Goal: Communication & Community: Share content

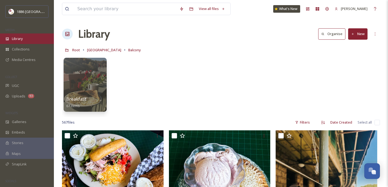
scroll to position [305, 0]
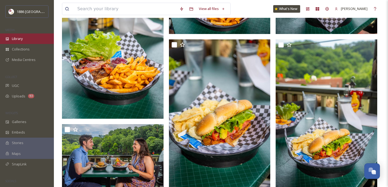
click at [39, 35] on div "Library" at bounding box center [27, 38] width 54 height 11
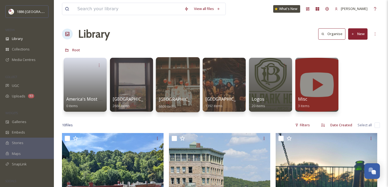
click at [166, 101] on span "[GEOGRAPHIC_DATA]" at bounding box center [181, 99] width 44 height 6
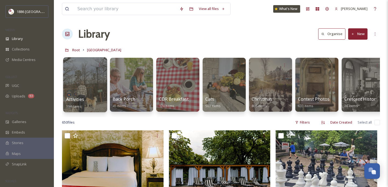
click at [77, 87] on div at bounding box center [85, 84] width 44 height 55
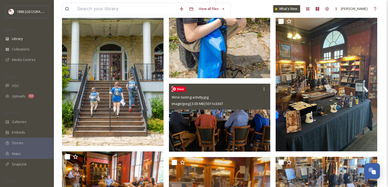
scroll to position [607, 0]
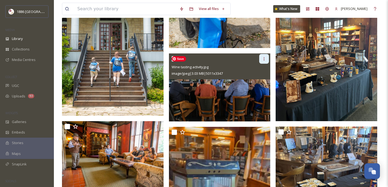
click at [264, 57] on icon at bounding box center [264, 59] width 4 height 4
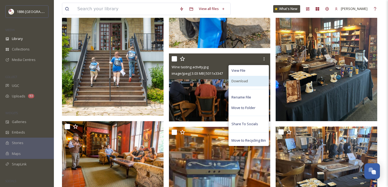
click at [257, 81] on div "Download" at bounding box center [249, 81] width 40 height 11
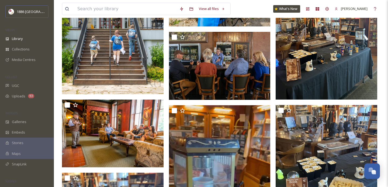
scroll to position [629, 0]
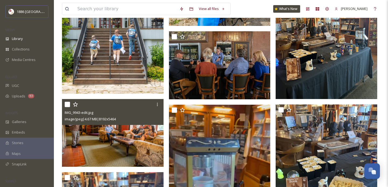
click at [68, 103] on input "checkbox" at bounding box center [67, 104] width 5 height 5
checkbox input "true"
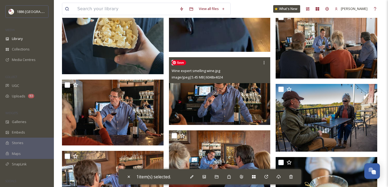
scroll to position [864, 0]
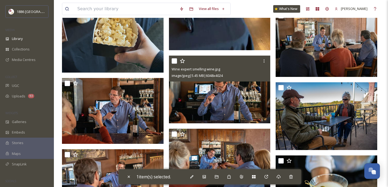
click at [177, 61] on div at bounding box center [221, 61] width 98 height 10
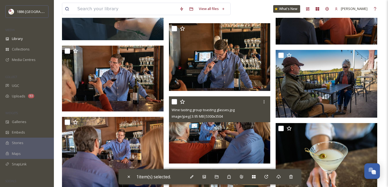
scroll to position [899, 0]
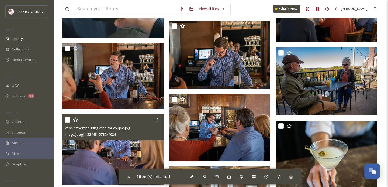
click at [70, 119] on input "checkbox" at bounding box center [67, 119] width 5 height 5
checkbox input "true"
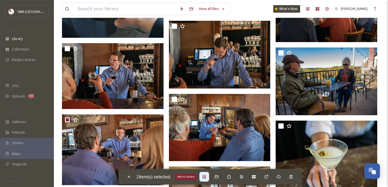
click at [209, 177] on div "Add to Gallery" at bounding box center [205, 177] width 10 height 10
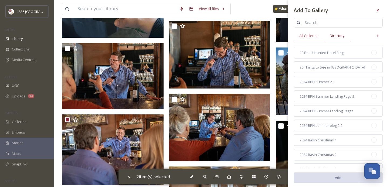
click at [341, 37] on span "Directory" at bounding box center [337, 35] width 15 height 5
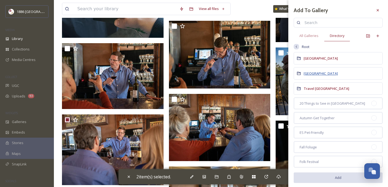
click at [324, 73] on span "[GEOGRAPHIC_DATA]" at bounding box center [321, 73] width 34 height 5
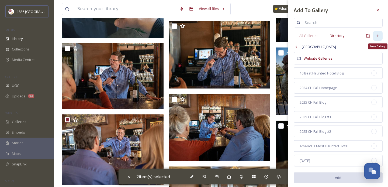
click at [380, 36] on div "New Gallery" at bounding box center [378, 36] width 10 height 10
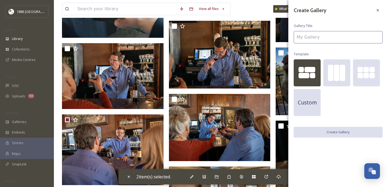
click at [343, 36] on input at bounding box center [338, 37] width 89 height 12
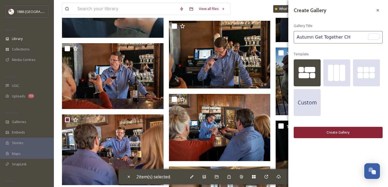
type input "Autumn Get Together CH"
click at [345, 128] on button "Create Gallery" at bounding box center [338, 132] width 89 height 11
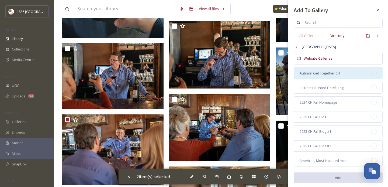
click at [339, 73] on span "Autumn Get Together CH" at bounding box center [320, 73] width 40 height 5
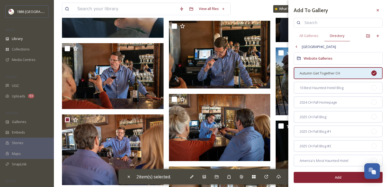
click at [327, 174] on button "Add" at bounding box center [338, 177] width 89 height 11
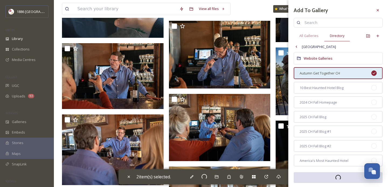
checkbox input "false"
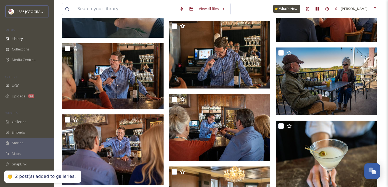
click at [257, 8] on div "View all files What's New Gina Rambo" at bounding box center [221, 9] width 318 height 18
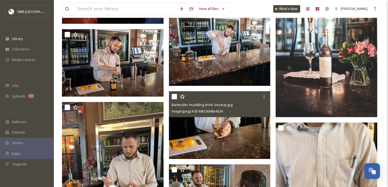
scroll to position [1422, 0]
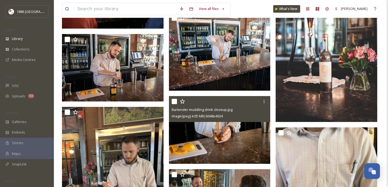
click at [174, 102] on input "checkbox" at bounding box center [174, 101] width 5 height 5
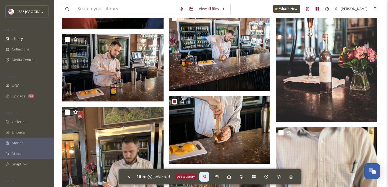
click at [206, 175] on icon at bounding box center [204, 177] width 4 height 4
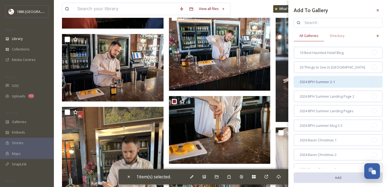
scroll to position [12, 0]
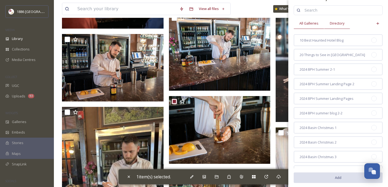
click at [341, 23] on span "Directory" at bounding box center [337, 23] width 15 height 5
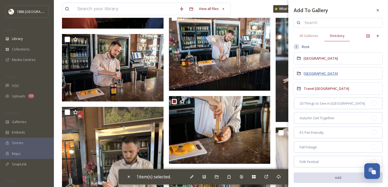
click at [324, 75] on span "[GEOGRAPHIC_DATA]" at bounding box center [321, 73] width 34 height 5
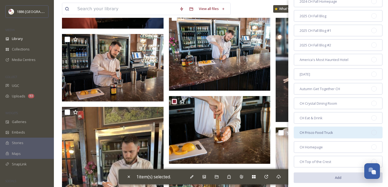
scroll to position [87, 0]
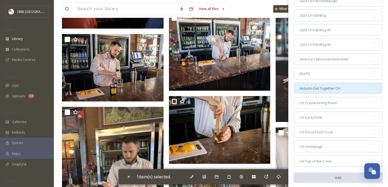
click at [323, 88] on span "Autumn Get Together CH" at bounding box center [320, 88] width 40 height 5
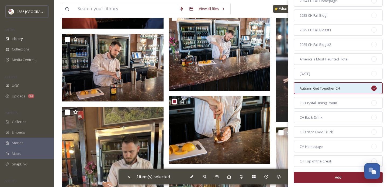
click at [329, 177] on button "Add" at bounding box center [338, 177] width 89 height 11
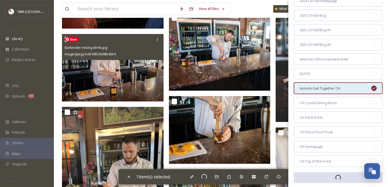
checkbox input "false"
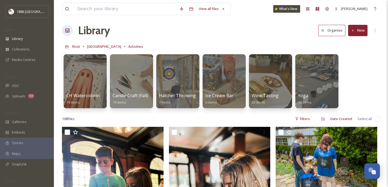
scroll to position [0, 0]
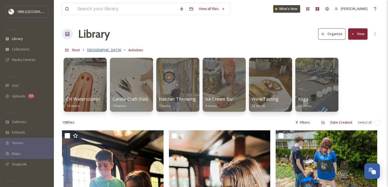
click at [99, 52] on span "[GEOGRAPHIC_DATA]" at bounding box center [104, 49] width 34 height 5
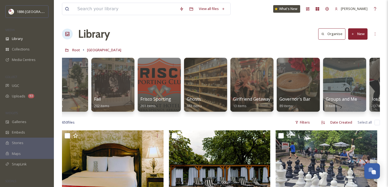
scroll to position [0, 388]
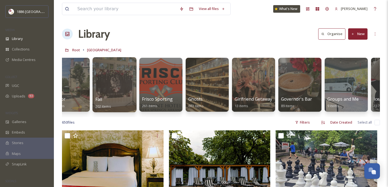
click at [133, 94] on div at bounding box center [115, 84] width 44 height 55
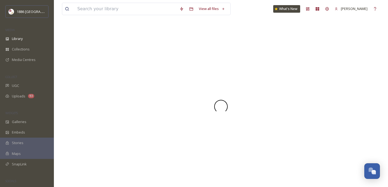
click at [159, 97] on div at bounding box center [221, 106] width 318 height 161
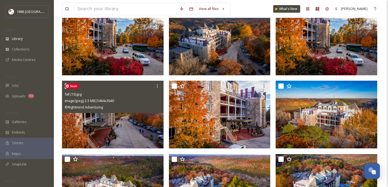
scroll to position [137, 0]
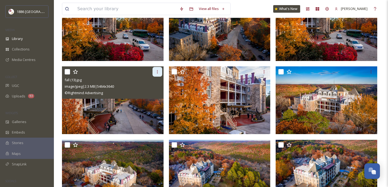
click at [156, 73] on icon at bounding box center [157, 72] width 4 height 4
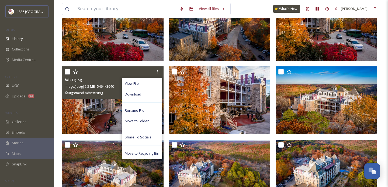
click at [91, 87] on span "image/jpeg | 2.3 MB | 5464 x 3640" at bounding box center [89, 86] width 49 height 5
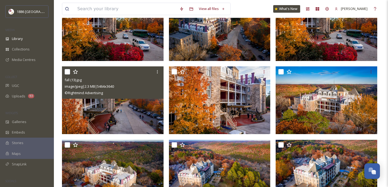
click at [107, 81] on div "fall (13).jpg" at bounding box center [114, 80] width 98 height 6
click at [68, 73] on input "checkbox" at bounding box center [67, 71] width 5 height 5
checkbox input "true"
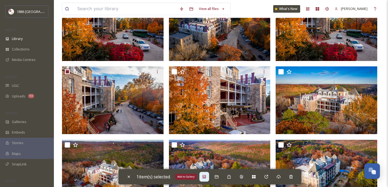
click at [206, 174] on div "Add to Gallery" at bounding box center [205, 177] width 10 height 10
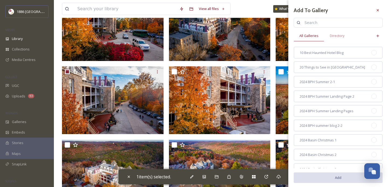
click at [341, 25] on input at bounding box center [341, 22] width 78 height 11
type input "autumn"
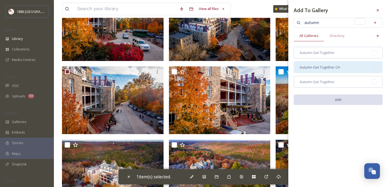
click at [330, 69] on span "Autumn Get Together CH" at bounding box center [320, 67] width 40 height 5
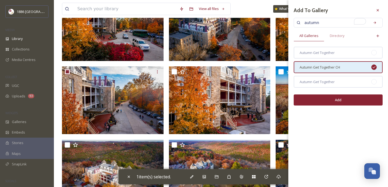
click at [334, 99] on button "Add" at bounding box center [338, 99] width 89 height 11
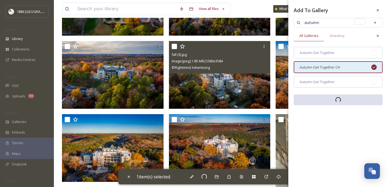
scroll to position [415, 0]
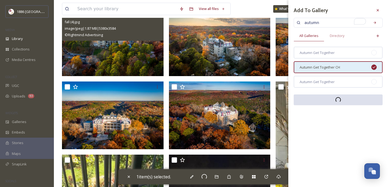
checkbox input "false"
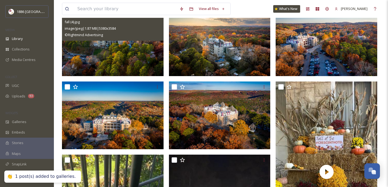
scroll to position [0, 0]
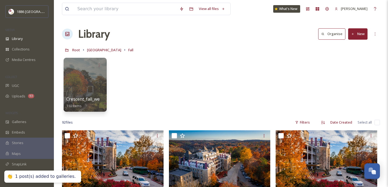
click at [100, 50] on span "[GEOGRAPHIC_DATA]" at bounding box center [104, 49] width 34 height 5
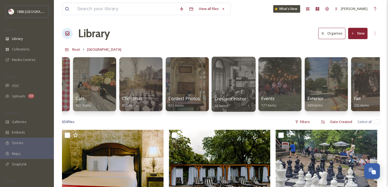
scroll to position [0, 136]
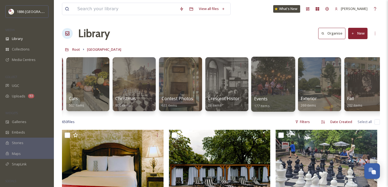
click at [271, 97] on div "Events 177 items" at bounding box center [273, 101] width 39 height 13
click at [259, 98] on span "Events" at bounding box center [261, 99] width 14 height 6
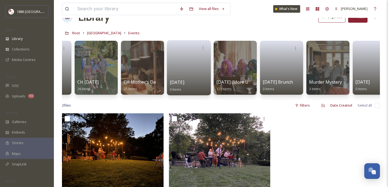
scroll to position [0, 53]
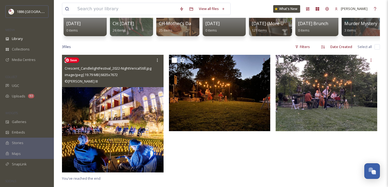
scroll to position [76, 0]
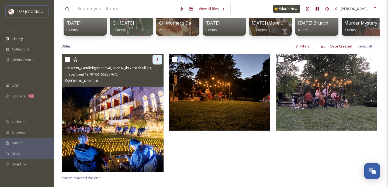
click at [156, 60] on icon at bounding box center [157, 59] width 4 height 4
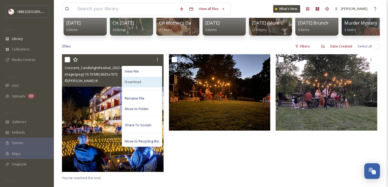
click at [148, 79] on div "Download" at bounding box center [142, 82] width 40 height 11
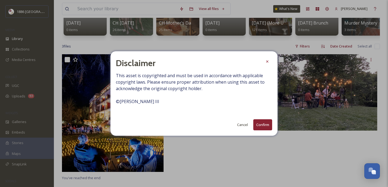
click at [266, 125] on button "Confirm" at bounding box center [263, 124] width 19 height 11
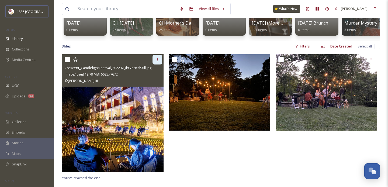
click at [155, 60] on div at bounding box center [158, 60] width 10 height 10
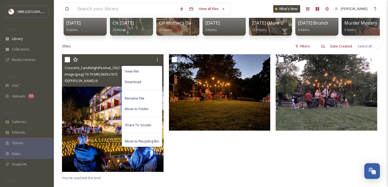
click at [67, 59] on input "checkbox" at bounding box center [67, 59] width 5 height 5
checkbox input "true"
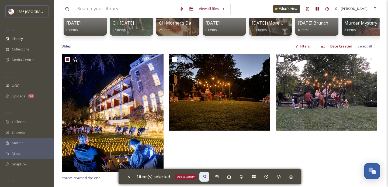
click at [206, 179] on icon at bounding box center [204, 177] width 4 height 4
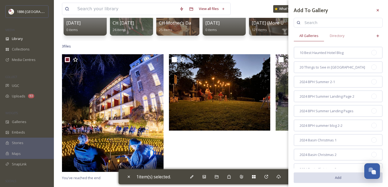
click at [324, 26] on input at bounding box center [341, 22] width 78 height 11
type input "autumn"
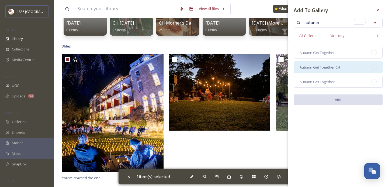
click at [321, 67] on span "Autumn Get Together CH" at bounding box center [320, 67] width 40 height 5
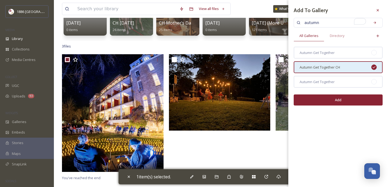
click at [336, 95] on button "Add" at bounding box center [338, 99] width 89 height 11
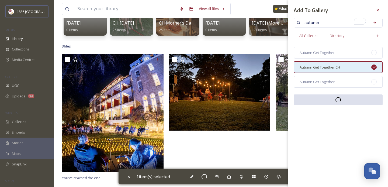
checkbox input "false"
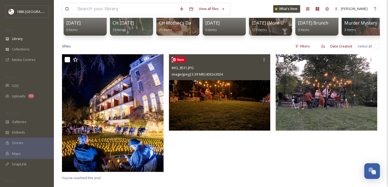
scroll to position [0, 0]
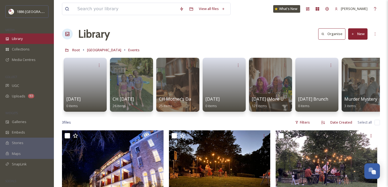
click at [29, 38] on div "Library" at bounding box center [27, 38] width 54 height 11
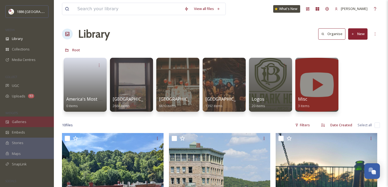
click at [25, 118] on div "Galleries" at bounding box center [27, 122] width 54 height 11
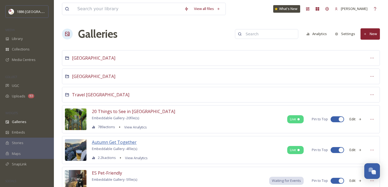
click at [126, 141] on span "Autumn Get Together" at bounding box center [114, 142] width 45 height 6
click at [164, 148] on div "Autumn Get Together Embeddable Gallery - 4 file(s) 2.2k actions View Analytics …" at bounding box center [221, 150] width 318 height 28
click at [132, 143] on span "Autumn Get Together" at bounding box center [114, 142] width 45 height 6
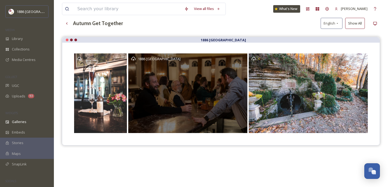
scroll to position [31, 0]
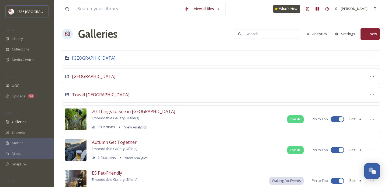
click at [82, 59] on span "[GEOGRAPHIC_DATA]" at bounding box center [93, 58] width 43 height 6
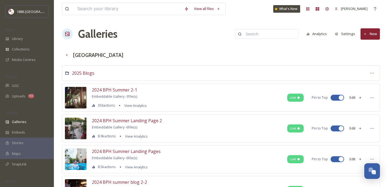
click at [282, 37] on input at bounding box center [269, 34] width 52 height 11
type input "autumn"
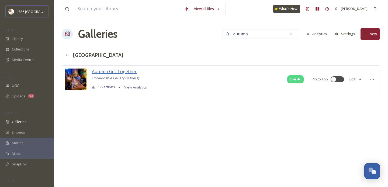
click at [122, 70] on span "Autumn Get Together" at bounding box center [114, 72] width 45 height 6
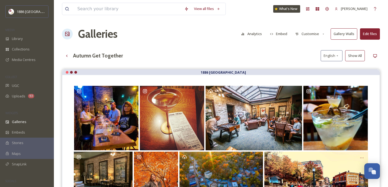
click at [283, 35] on button "Embed" at bounding box center [279, 34] width 23 height 11
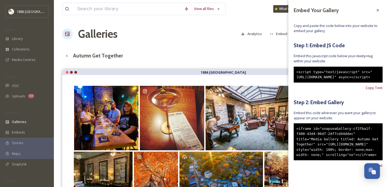
scroll to position [29, 0]
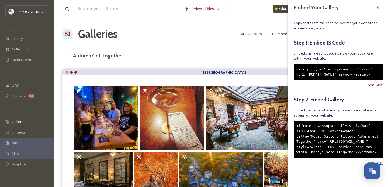
click at [378, 162] on span "Copy Text" at bounding box center [374, 162] width 17 height 5
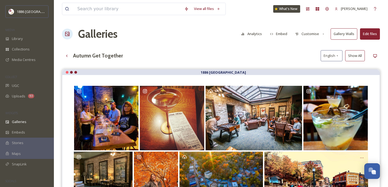
click at [187, 39] on div "Galleries Analytics Embed Customise Gallery Walls Edit files" at bounding box center [221, 34] width 318 height 16
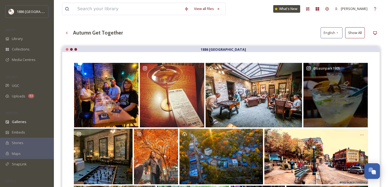
scroll to position [0, 0]
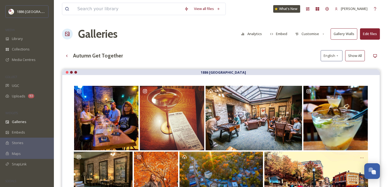
click at [317, 32] on button "Customise" at bounding box center [310, 34] width 35 height 11
click at [257, 59] on div "Autumn Get Together English Show All" at bounding box center [221, 55] width 318 height 11
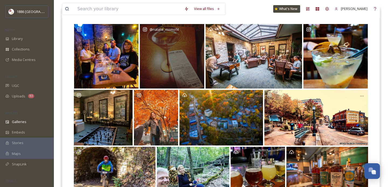
scroll to position [63, 0]
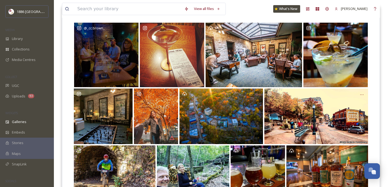
click at [117, 50] on div "@ _cc.brown_" at bounding box center [106, 55] width 64 height 64
click at [123, 71] on div "@ _cc.brown_" at bounding box center [106, 55] width 64 height 64
click at [96, 61] on div "@ _cc.brown_" at bounding box center [106, 55] width 64 height 64
click at [106, 66] on div "@ _cc.brown_" at bounding box center [106, 55] width 64 height 64
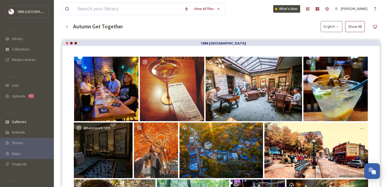
scroll to position [0, 0]
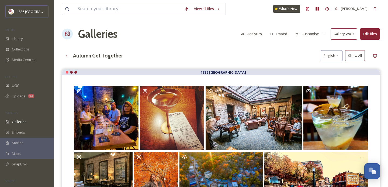
click at [318, 34] on button "Customise" at bounding box center [310, 34] width 35 height 11
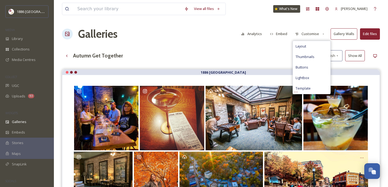
click at [294, 36] on button "Customise" at bounding box center [310, 34] width 35 height 11
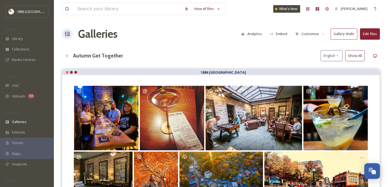
click at [380, 34] on button "Edit files" at bounding box center [370, 33] width 20 height 11
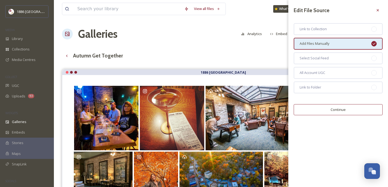
click at [339, 110] on button "Continue" at bounding box center [338, 109] width 89 height 11
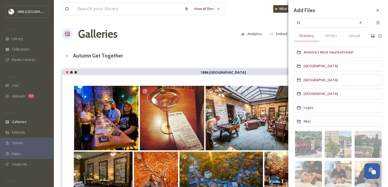
click at [246, 55] on div "Autumn Get Together English Show All" at bounding box center [221, 55] width 318 height 11
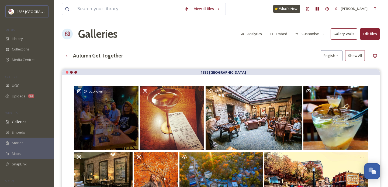
click at [122, 121] on div "@ _cc.brown_" at bounding box center [106, 118] width 64 height 64
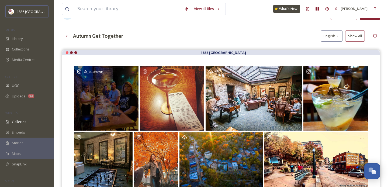
scroll to position [22, 0]
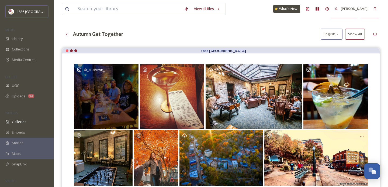
click at [106, 95] on div "@ _cc.brown_" at bounding box center [106, 96] width 64 height 64
click at [122, 101] on div "@ _cc.brown_" at bounding box center [106, 96] width 64 height 64
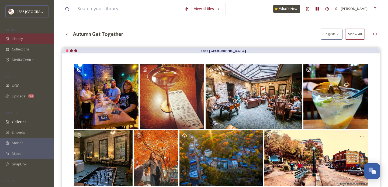
click at [25, 37] on div "Library" at bounding box center [27, 38] width 54 height 11
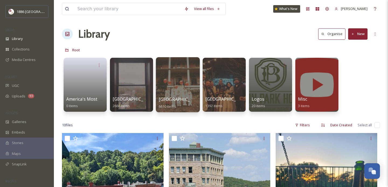
click at [171, 104] on span "6610 items" at bounding box center [168, 106] width 18 height 5
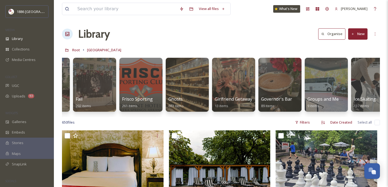
scroll to position [0, 407]
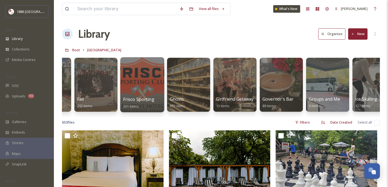
click at [131, 104] on link "Frisco Sporting Club 261 items" at bounding box center [144, 103] width 42 height 12
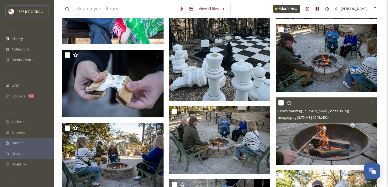
scroll to position [1102, 0]
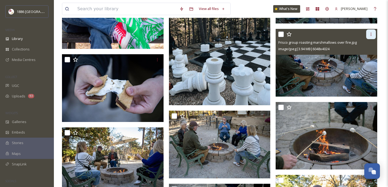
click at [372, 32] on icon at bounding box center [371, 34] width 4 height 4
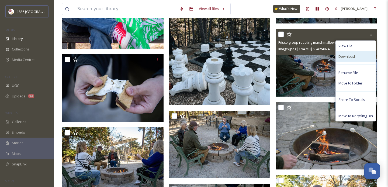
click at [354, 55] on span "Download" at bounding box center [347, 56] width 16 height 5
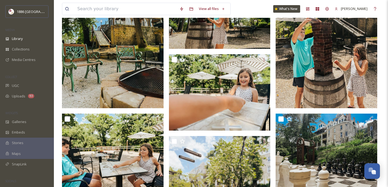
scroll to position [547, 0]
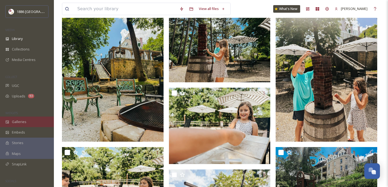
click at [38, 119] on div "Galleries" at bounding box center [27, 122] width 54 height 11
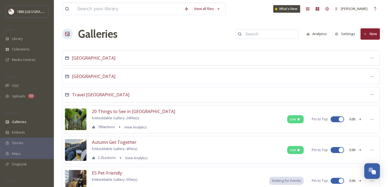
click at [93, 80] on div "[GEOGRAPHIC_DATA]" at bounding box center [221, 77] width 318 height 16
click at [93, 76] on span "[GEOGRAPHIC_DATA]" at bounding box center [93, 76] width 43 height 6
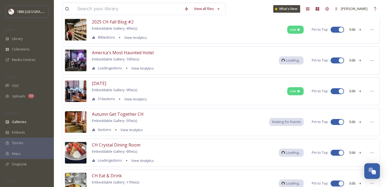
scroll to position [192, 0]
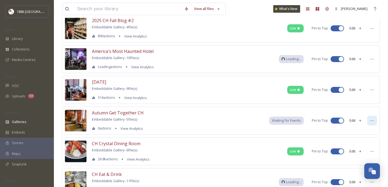
click at [371, 121] on icon at bounding box center [372, 120] width 4 height 4
click at [356, 121] on button "Edit" at bounding box center [356, 120] width 18 height 11
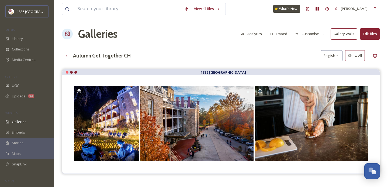
click at [312, 36] on button "Customise" at bounding box center [310, 34] width 35 height 11
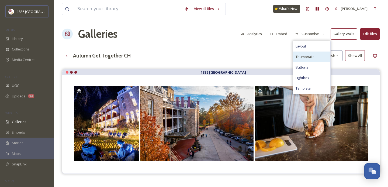
click at [312, 56] on span "Thumbnails" at bounding box center [305, 56] width 19 height 5
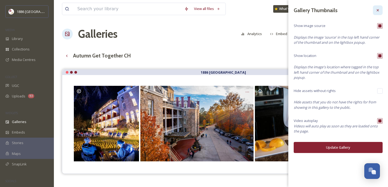
click at [380, 8] on icon at bounding box center [378, 10] width 4 height 4
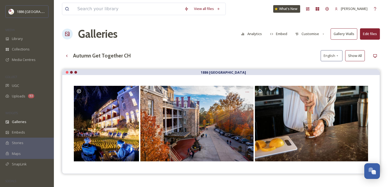
click at [286, 33] on button "Embed" at bounding box center [279, 34] width 23 height 11
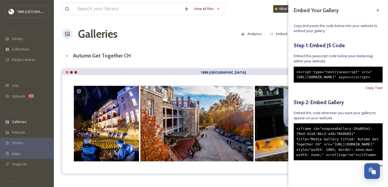
scroll to position [29, 0]
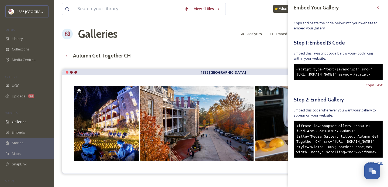
click at [381, 162] on span "Copy Text" at bounding box center [374, 162] width 17 height 5
click at [26, 88] on div "UGC" at bounding box center [27, 85] width 54 height 11
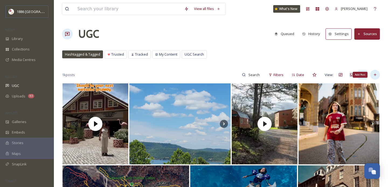
click at [374, 76] on icon at bounding box center [375, 75] width 4 height 4
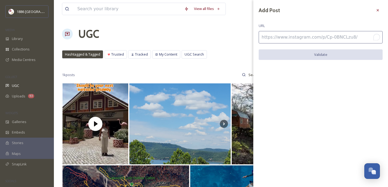
click at [327, 41] on input "To enrich screen reader interactions, please activate Accessibility in Grammarl…" at bounding box center [321, 37] width 124 height 12
paste input "[URL][DOMAIN_NAME]"
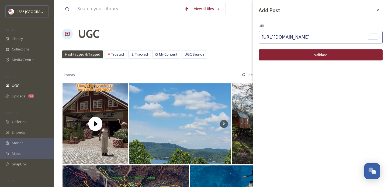
type input "[URL][DOMAIN_NAME]"
click at [337, 54] on button "Validate" at bounding box center [321, 54] width 124 height 11
click at [337, 54] on button "Add Post" at bounding box center [321, 54] width 124 height 11
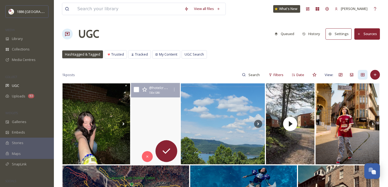
click at [151, 119] on video "✨ Escape the ordinary and discover where luxury meets nature 🌿🏞️ Crescent Hotel…" at bounding box center [155, 124] width 49 height 82
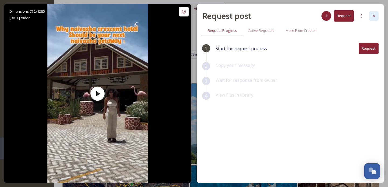
click at [376, 14] on icon at bounding box center [374, 16] width 4 height 4
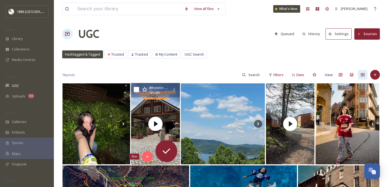
click at [146, 156] on icon at bounding box center [148, 157] width 4 height 4
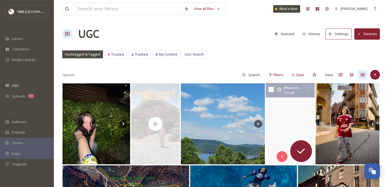
click at [292, 125] on video "🦅✨ Bald Eagle Bolder Trail ✨🦅\a\a📍 Lawson’s Lost Hollow\a\a156 acres of private…" at bounding box center [290, 124] width 49 height 82
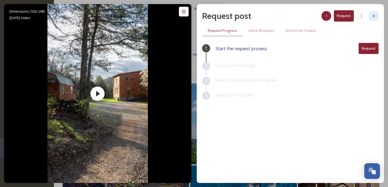
click at [377, 16] on div at bounding box center [374, 16] width 10 height 10
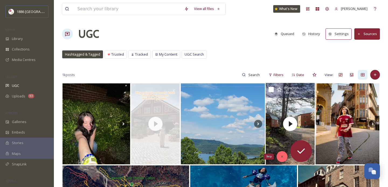
click at [282, 156] on icon at bounding box center [283, 157] width 4 height 4
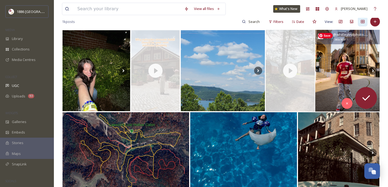
scroll to position [55, 0]
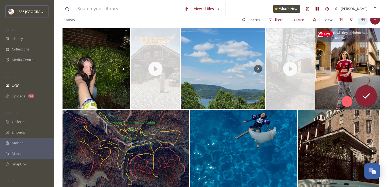
click at [347, 100] on icon at bounding box center [348, 102] width 4 height 4
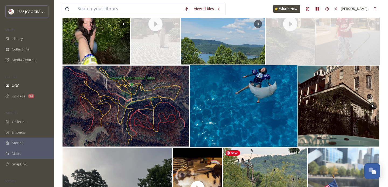
scroll to position [100, 0]
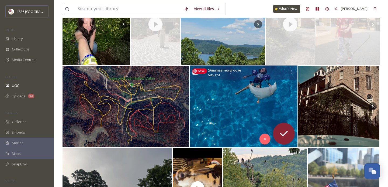
click at [227, 115] on img at bounding box center [244, 107] width 108 height 82
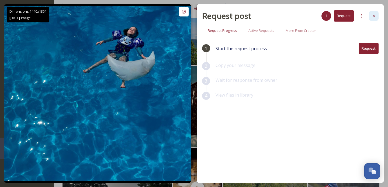
click at [374, 18] on icon at bounding box center [374, 16] width 4 height 4
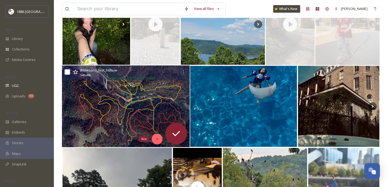
click at [156, 138] on icon at bounding box center [157, 139] width 4 height 4
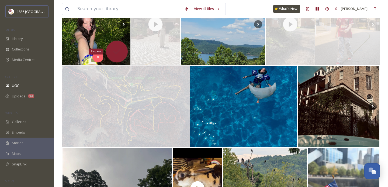
click at [117, 46] on icon at bounding box center [116, 51] width 11 height 11
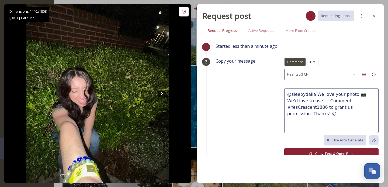
click at [352, 96] on textarea "@sleepydalia We love your photo 📸! We'd love to use it! Comment #YesCrescent188…" at bounding box center [332, 110] width 94 height 45
drag, startPoint x: 342, startPoint y: 100, endPoint x: 338, endPoint y: 100, distance: 4.0
click at [338, 100] on textarea "@sleepydalia We love your photos from Skybar! 📸! We'd love to use it! Comment #…" at bounding box center [332, 110] width 94 height 45
click at [326, 114] on textarea "@sleepydalia We love your photos from Skybar! 📸! We'd love to use it! Comment #…" at bounding box center [332, 110] width 94 height 45
type textarea "@sleepydalia We love your photos from Skybar! 📸! We'd love to use it! Comment #…"
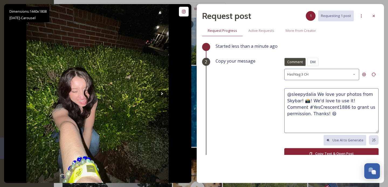
click at [319, 152] on button "Copy Text & Open Post" at bounding box center [332, 153] width 94 height 11
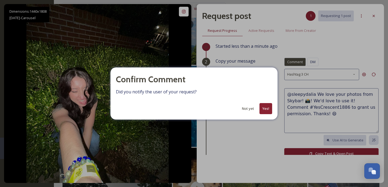
click at [263, 108] on button "Yes!" at bounding box center [266, 108] width 13 height 11
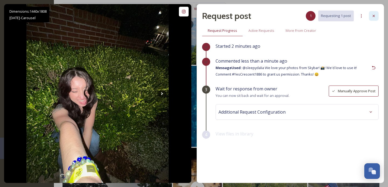
click at [375, 18] on icon at bounding box center [374, 16] width 4 height 4
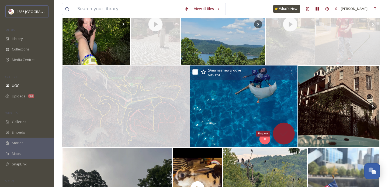
click at [289, 134] on icon at bounding box center [284, 133] width 11 height 11
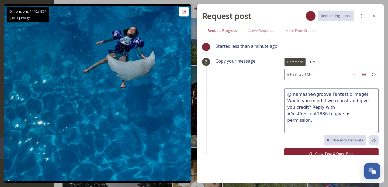
click at [328, 151] on button "Copy Text & Open Post" at bounding box center [332, 153] width 94 height 11
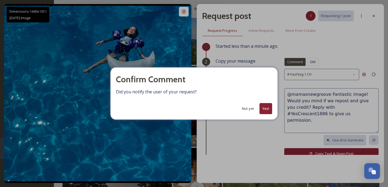
click at [267, 108] on button "Yes!" at bounding box center [266, 108] width 13 height 11
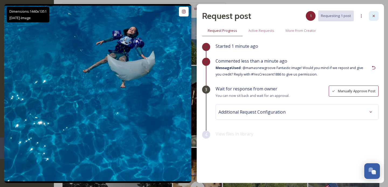
click at [376, 15] on icon at bounding box center [374, 16] width 4 height 4
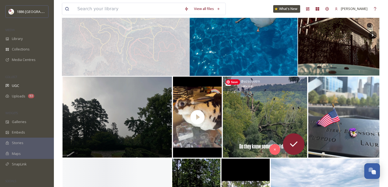
scroll to position [176, 0]
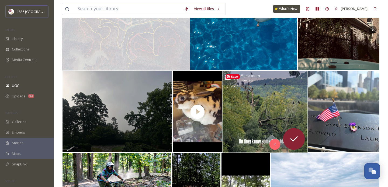
click at [255, 113] on img at bounding box center [265, 112] width 85 height 82
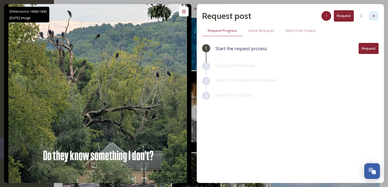
click at [376, 14] on icon at bounding box center [374, 16] width 4 height 4
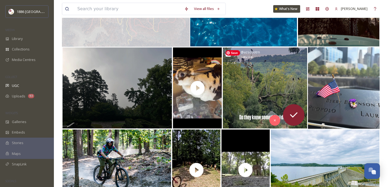
scroll to position [202, 0]
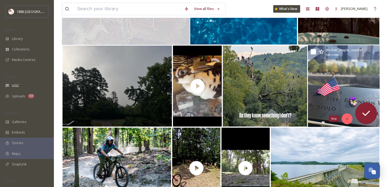
click at [346, 118] on icon at bounding box center [348, 119] width 4 height 4
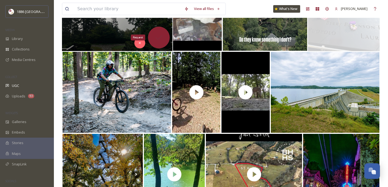
scroll to position [310, 0]
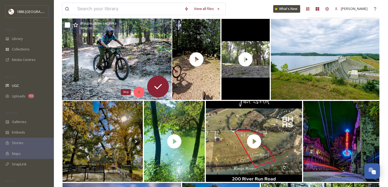
click at [141, 94] on div "Skip" at bounding box center [139, 92] width 11 height 11
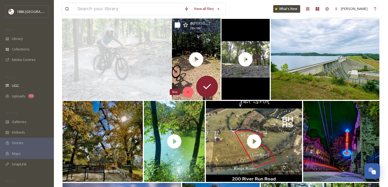
click at [190, 94] on div "Skip" at bounding box center [188, 92] width 11 height 11
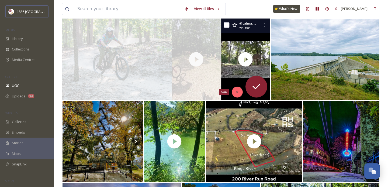
click at [239, 92] on icon at bounding box center [237, 92] width 4 height 4
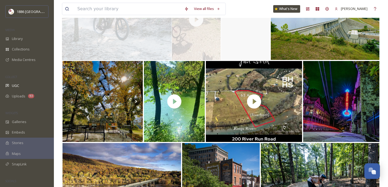
scroll to position [351, 0]
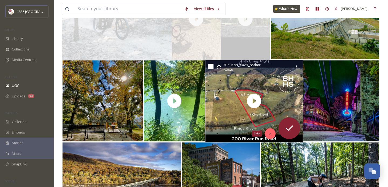
click at [269, 134] on icon at bounding box center [270, 134] width 2 height 2
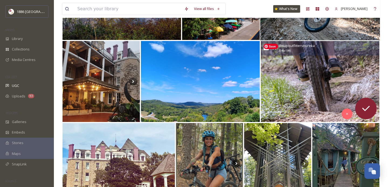
scroll to position [545, 0]
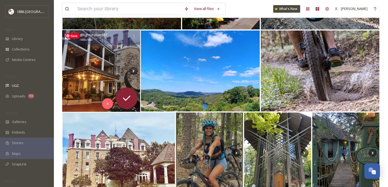
click at [109, 77] on img at bounding box center [101, 71] width 78 height 82
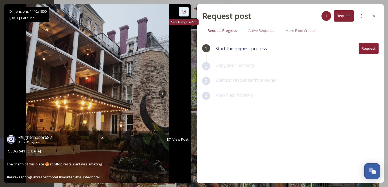
click at [185, 14] on div "Show Instagram Post" at bounding box center [184, 12] width 10 height 10
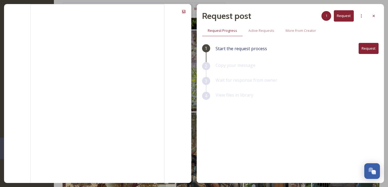
click at [346, 18] on button "Request" at bounding box center [344, 15] width 20 height 11
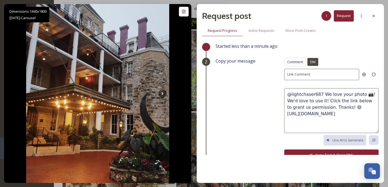
click at [359, 95] on textarea "@lightchaser687 We love your photo 📸! We'd love to use it! Click the link below…" at bounding box center [332, 110] width 94 height 45
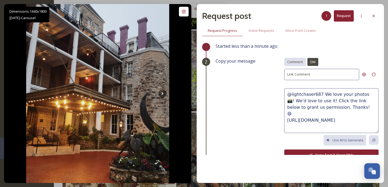
type textarea "@lightchaser687 We love your photos 📸! We'd love to use it! Click the link belo…"
click at [288, 64] on span "Comment" at bounding box center [296, 61] width 16 height 5
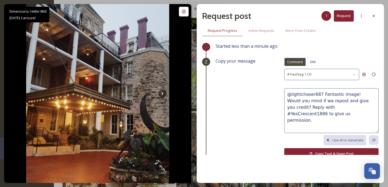
click at [351, 93] on textarea "@lightchaser687 Fantastic image! Would you mind if we repost and give you credi…" at bounding box center [332, 110] width 94 height 45
type textarea "@lightchaser687 Fantastic images! Would you mind if we repost and give you cred…"
click at [316, 151] on button "Copy Text & Open Post" at bounding box center [332, 153] width 94 height 11
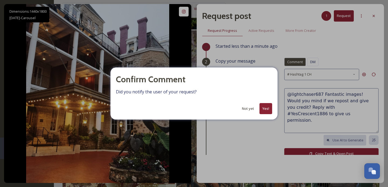
click at [267, 110] on button "Yes!" at bounding box center [266, 108] width 13 height 11
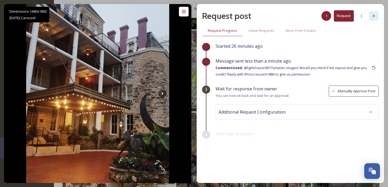
click at [375, 16] on icon at bounding box center [374, 16] width 4 height 4
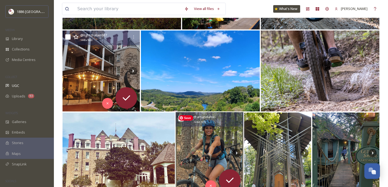
scroll to position [595, 0]
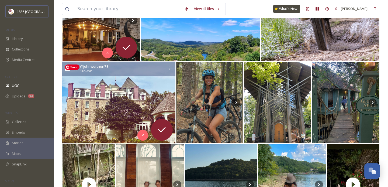
click at [153, 101] on img at bounding box center [119, 103] width 114 height 82
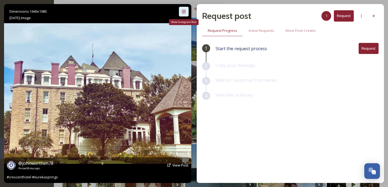
click at [186, 11] on icon at bounding box center [184, 11] width 4 height 4
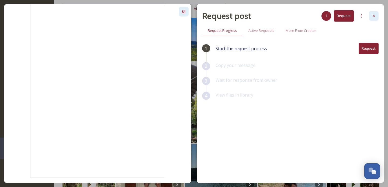
click at [376, 18] on div at bounding box center [374, 16] width 10 height 10
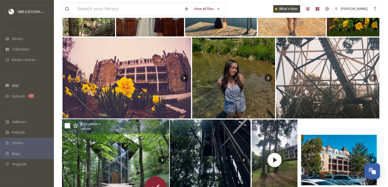
scroll to position [825, 0]
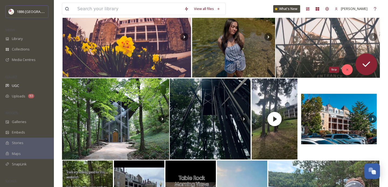
click at [344, 71] on div "Skip" at bounding box center [347, 69] width 11 height 11
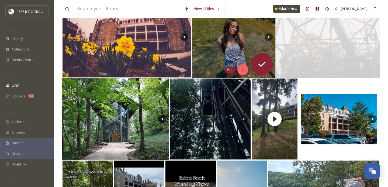
click at [243, 68] on icon at bounding box center [243, 70] width 4 height 4
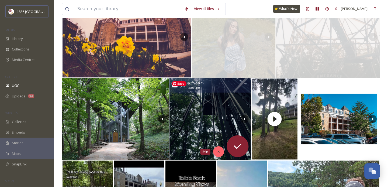
click at [221, 150] on div "Skip" at bounding box center [218, 151] width 11 height 11
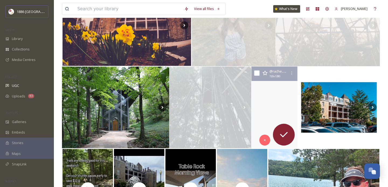
scroll to position [838, 0]
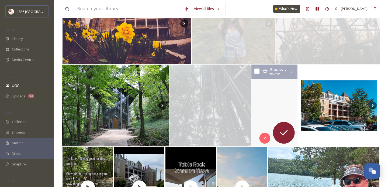
click at [285, 102] on video "Stepping inside St. Elizabeth’s felt like walking into a painting you’ve seen i…" at bounding box center [274, 106] width 49 height 82
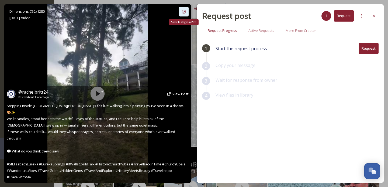
click at [186, 13] on icon at bounding box center [184, 11] width 4 height 4
